Goal: Navigation & Orientation: Find specific page/section

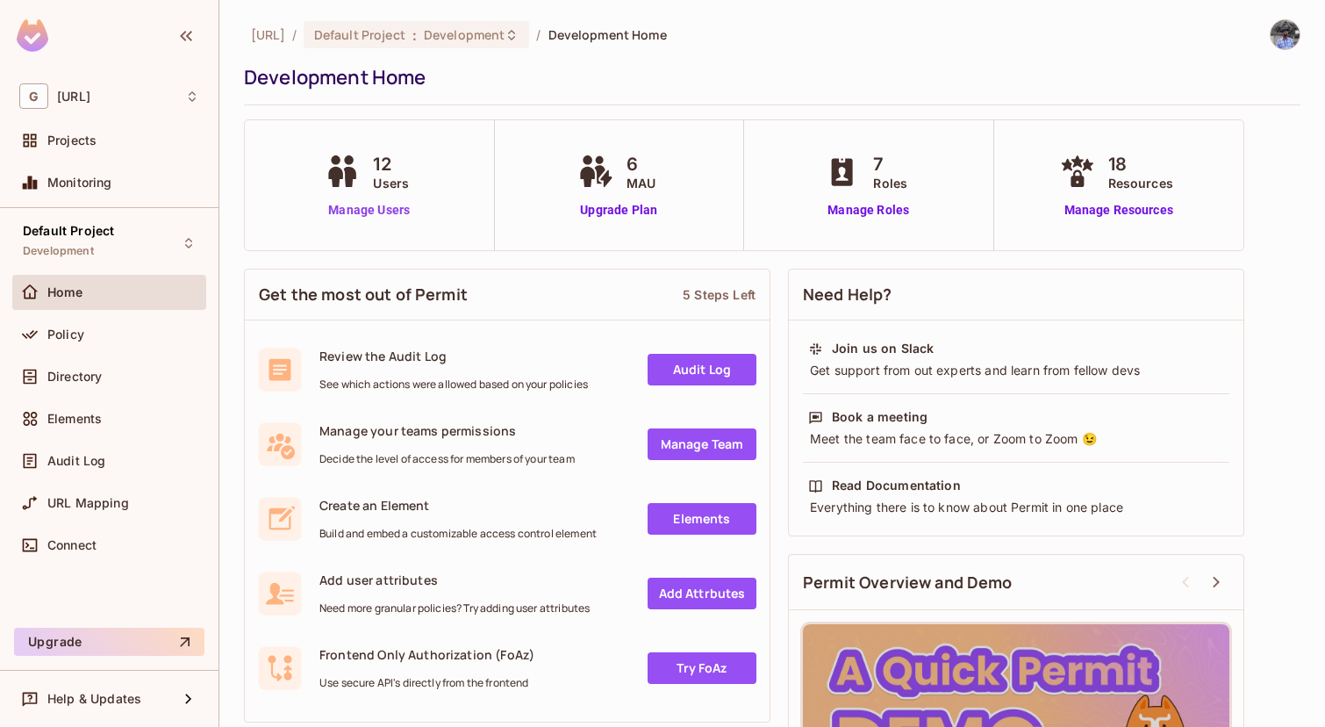
click at [369, 204] on link "Manage Users" at bounding box center [368, 210] width 97 height 18
